Goal: Find contact information: Find contact information

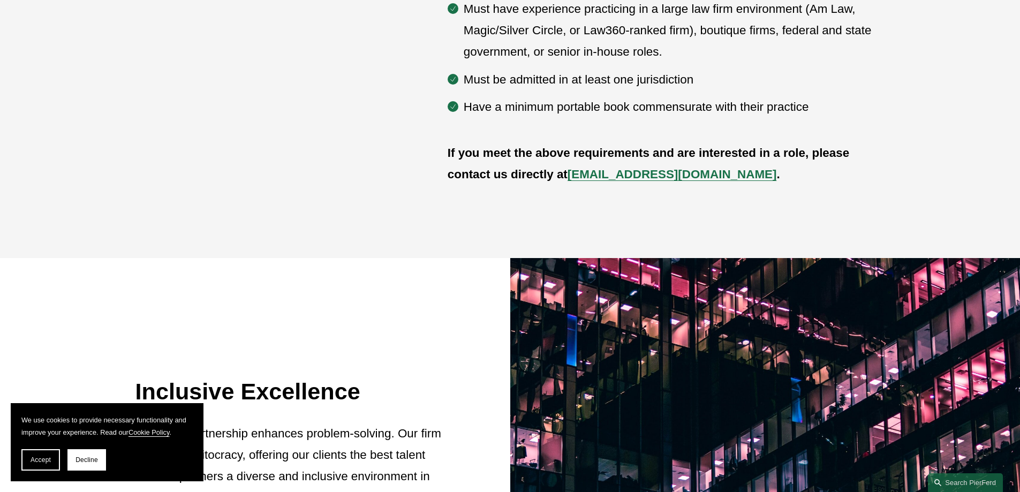
scroll to position [642, 0]
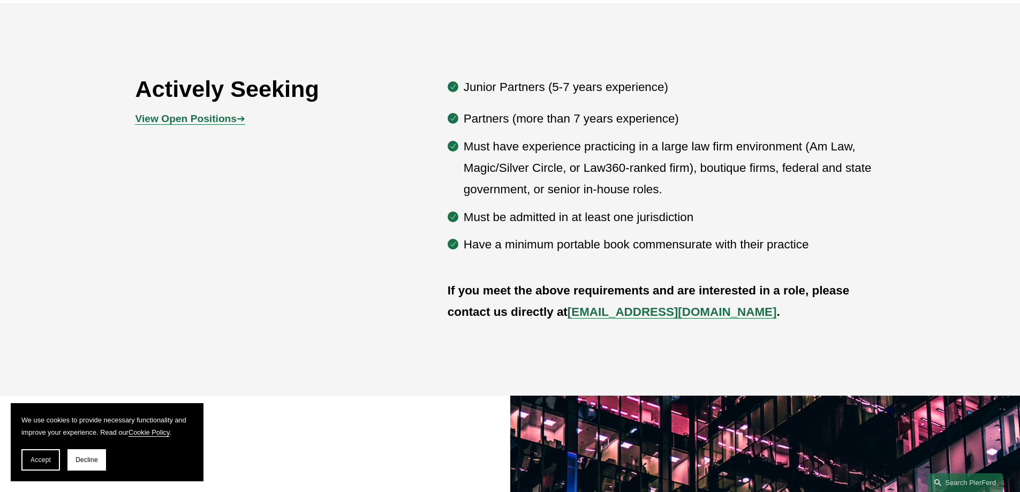
click at [186, 123] on strong "View Open Positions" at bounding box center [185, 118] width 101 height 11
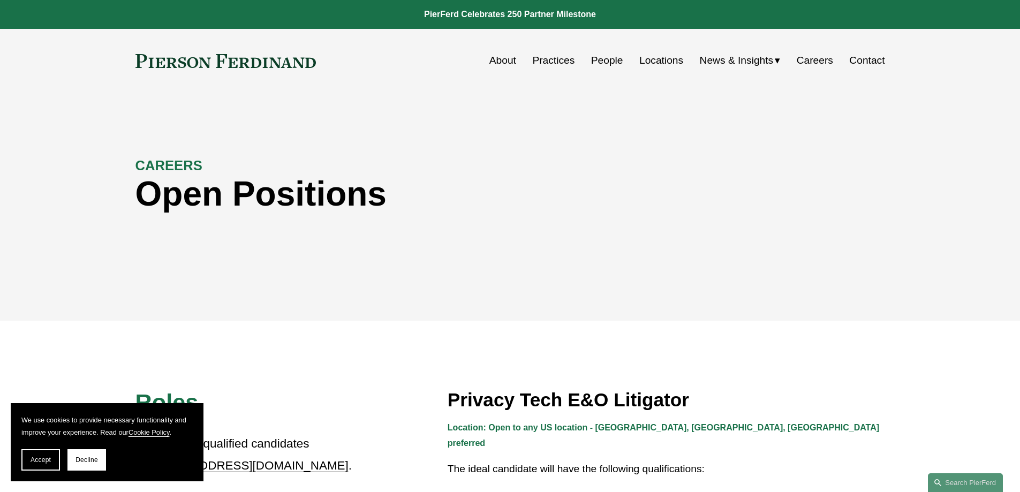
click at [668, 60] on link "Locations" at bounding box center [661, 60] width 44 height 20
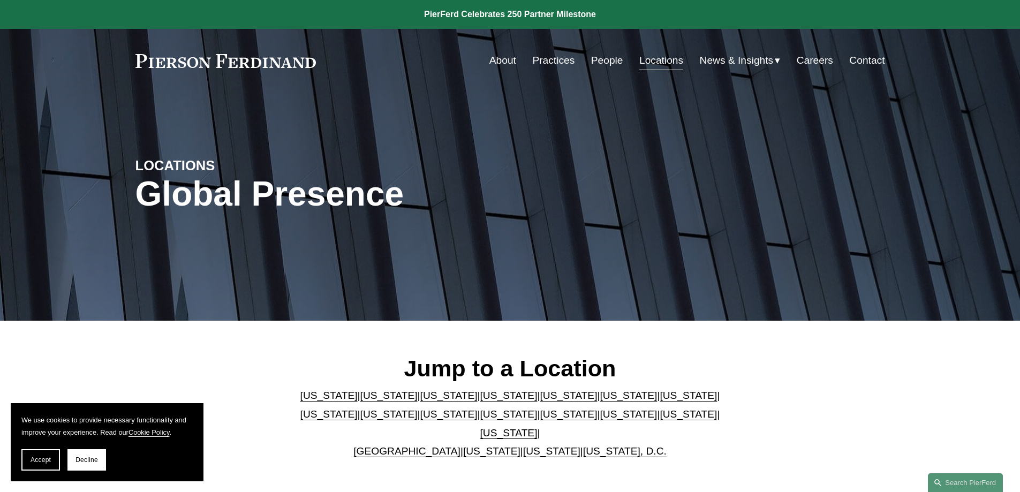
click at [480, 417] on link "[US_STATE]" at bounding box center [508, 413] width 57 height 11
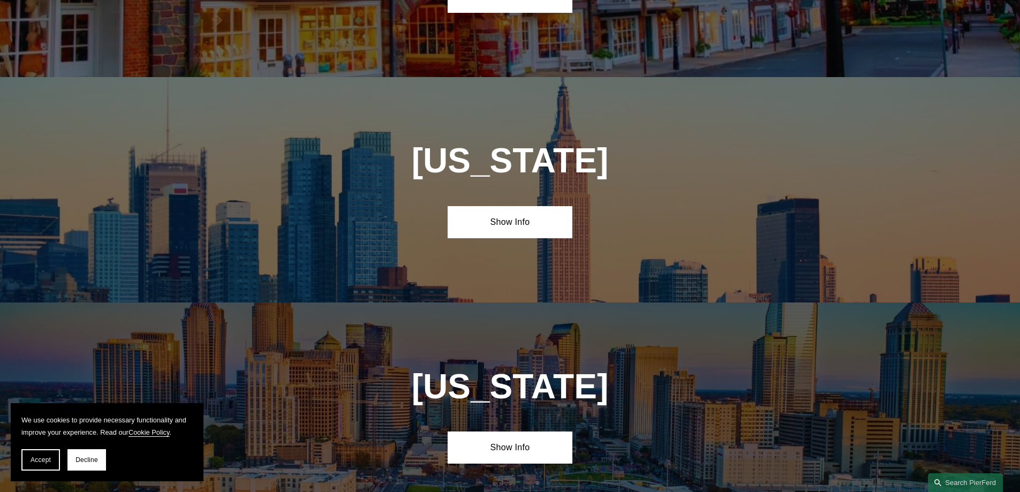
scroll to position [2741, 0]
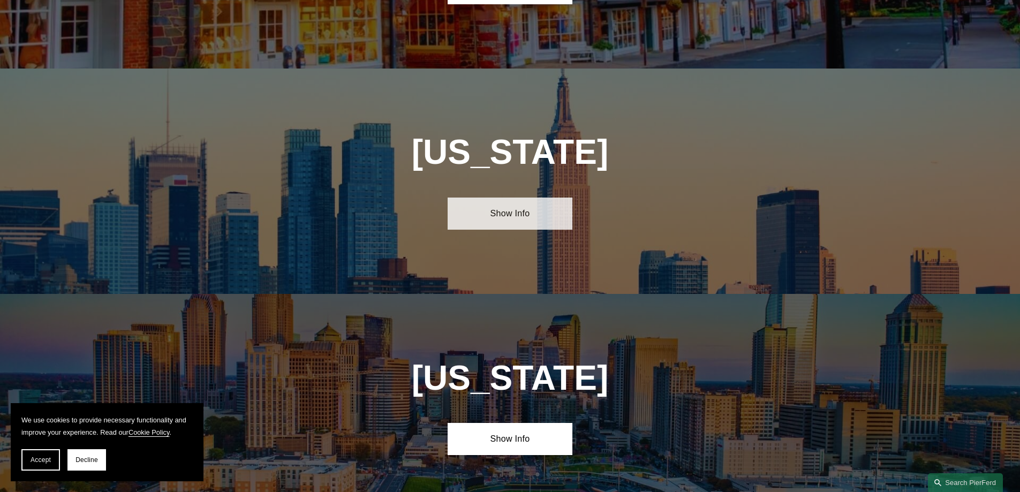
click at [559, 198] on link "Show Info" at bounding box center [509, 214] width 125 height 32
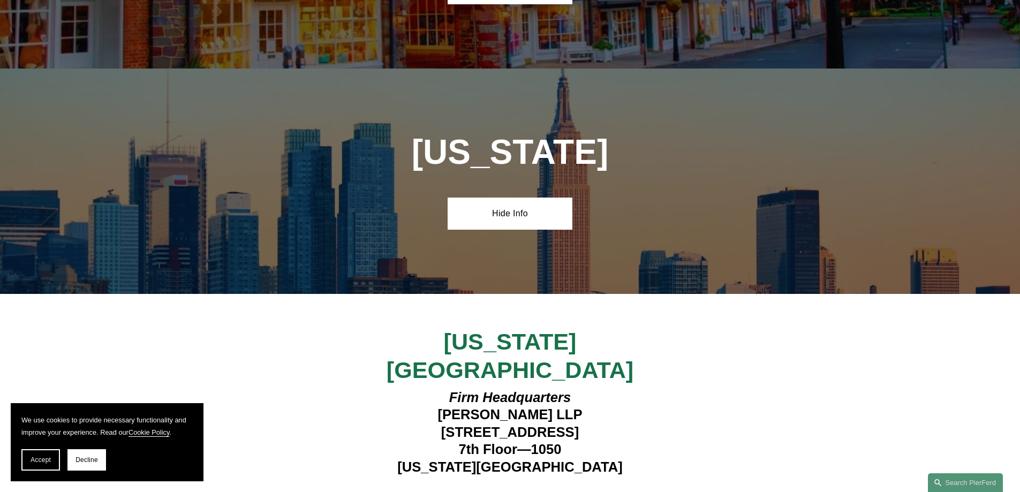
click at [519, 490] on strong "View Lawyers" at bounding box center [505, 495] width 67 height 11
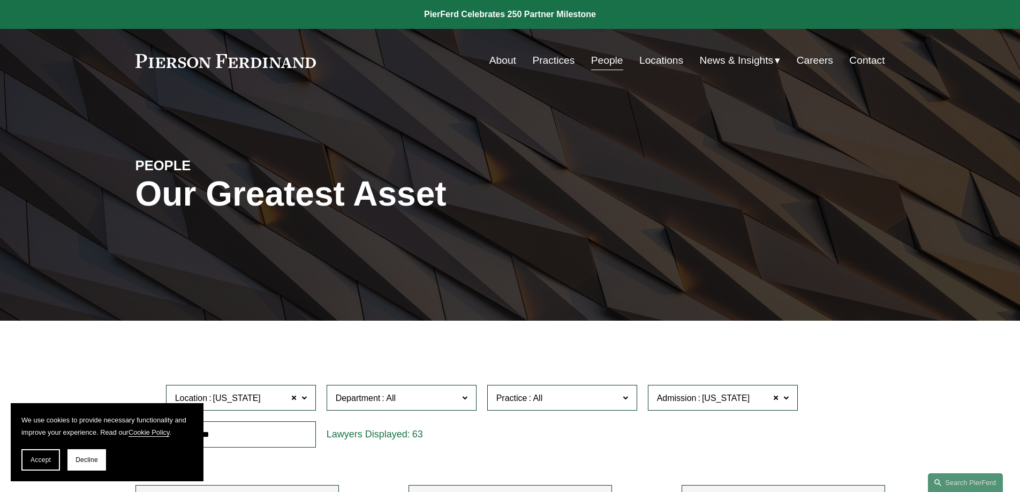
click at [821, 56] on link "Careers" at bounding box center [814, 60] width 36 height 20
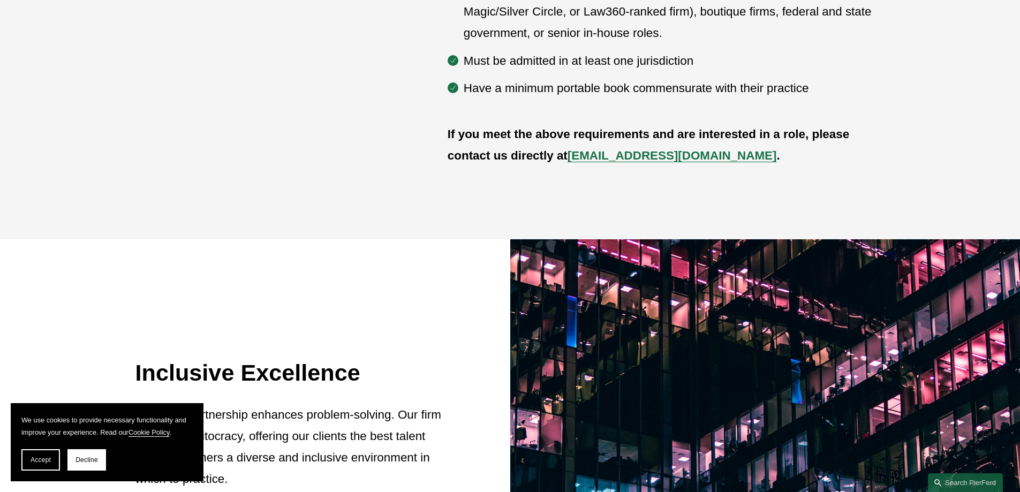
scroll to position [785, 0]
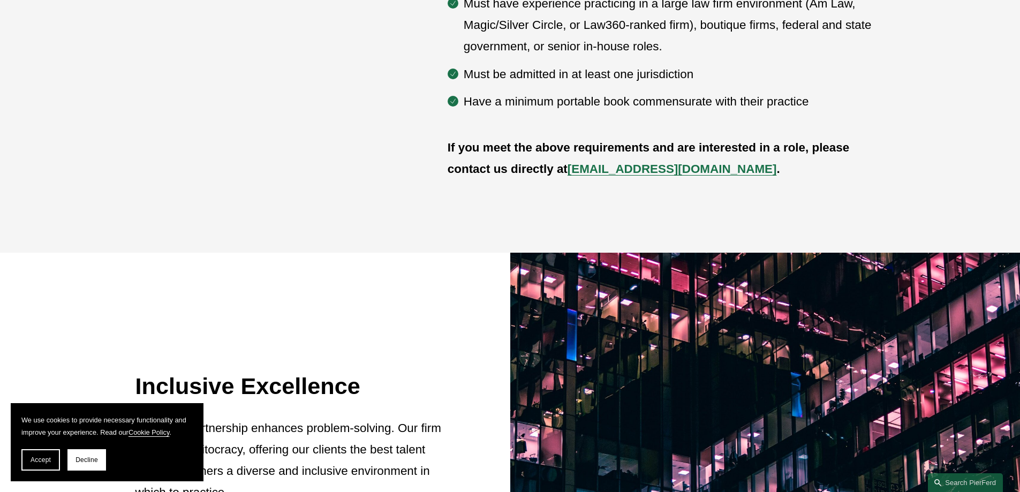
click at [653, 177] on p "If you meet the above requirements and are interested in a role, please contact…" at bounding box center [665, 158] width 437 height 43
click at [652, 172] on strong "[EMAIL_ADDRESS][DOMAIN_NAME]" at bounding box center [671, 168] width 209 height 13
